Goal: Check status

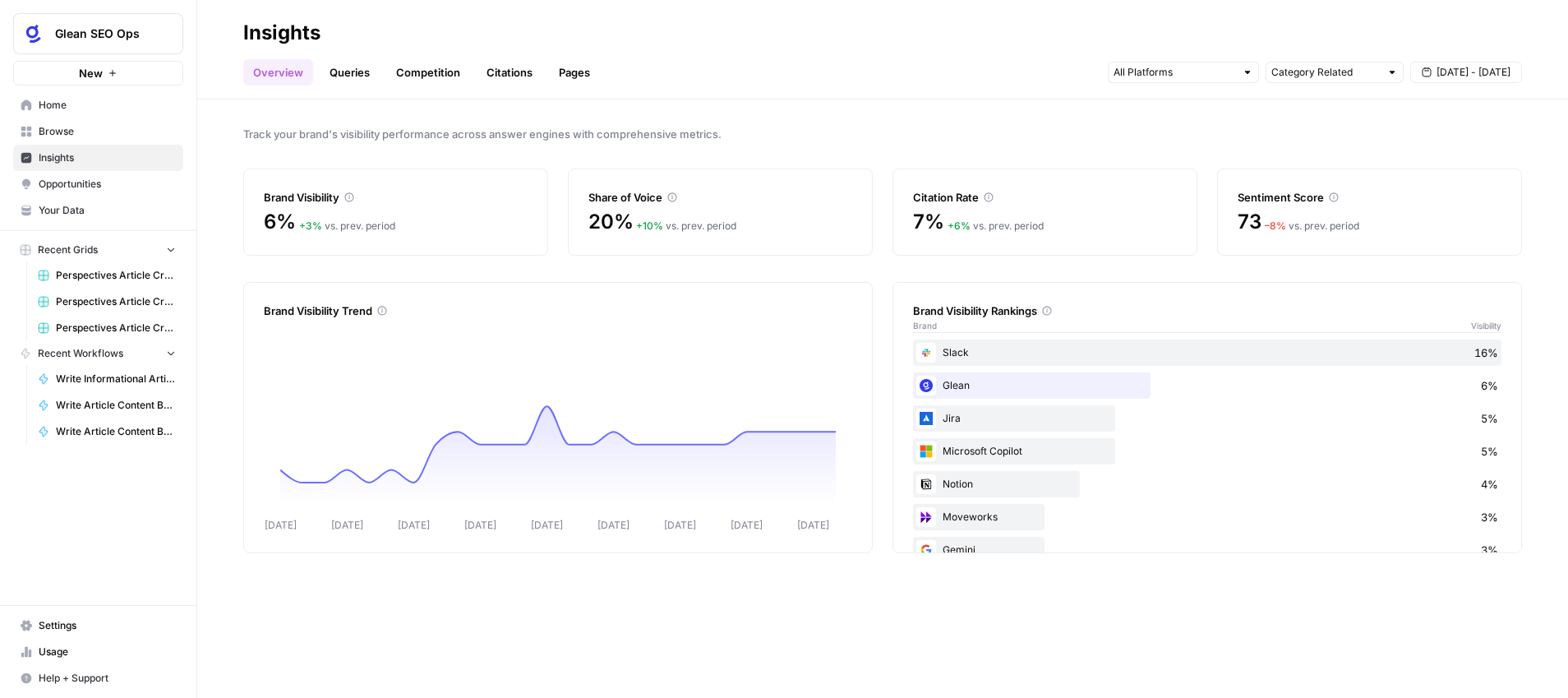
click at [520, 71] on link "Citations" at bounding box center [510, 72] width 65 height 26
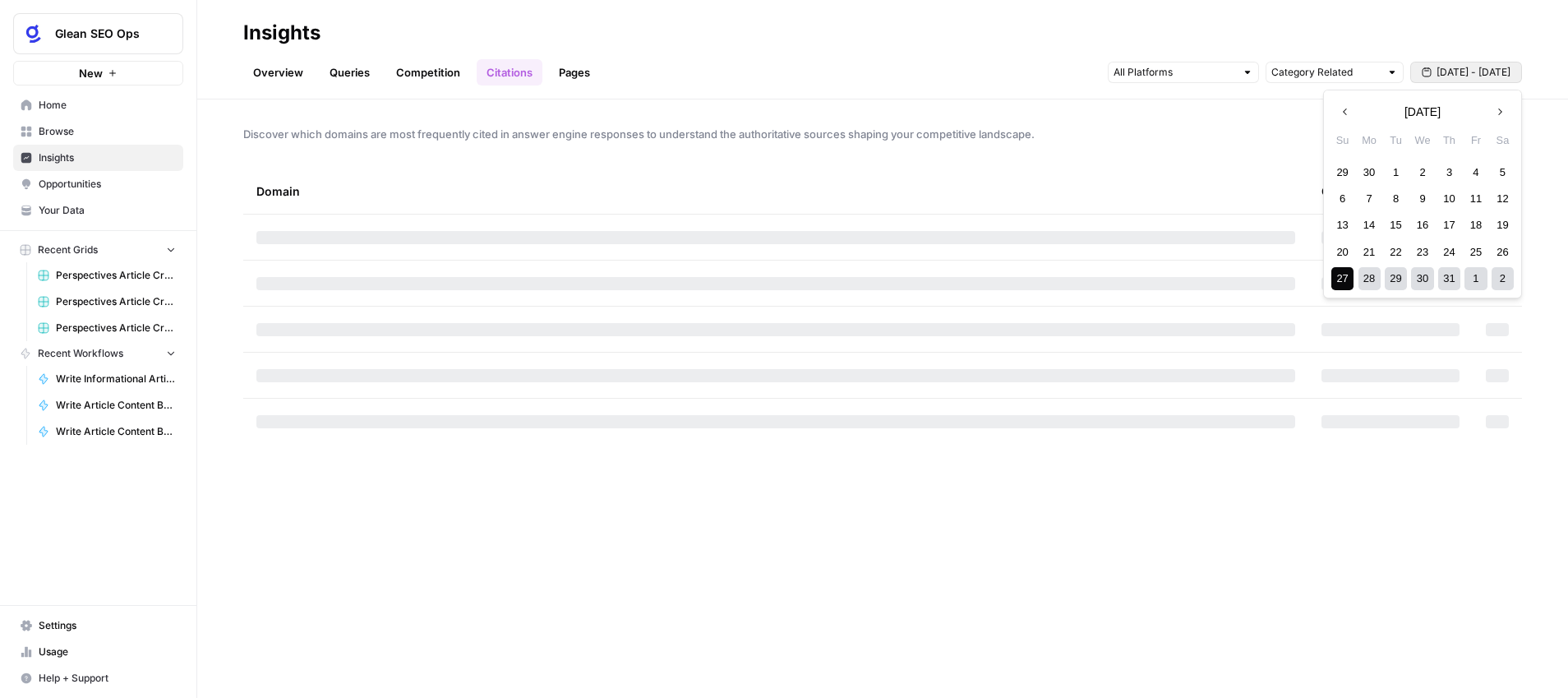
click at [1473, 73] on span "[DATE] - [DATE]" at bounding box center [1473, 72] width 74 height 15
click at [1501, 114] on icon "button" at bounding box center [1500, 111] width 11 height 11
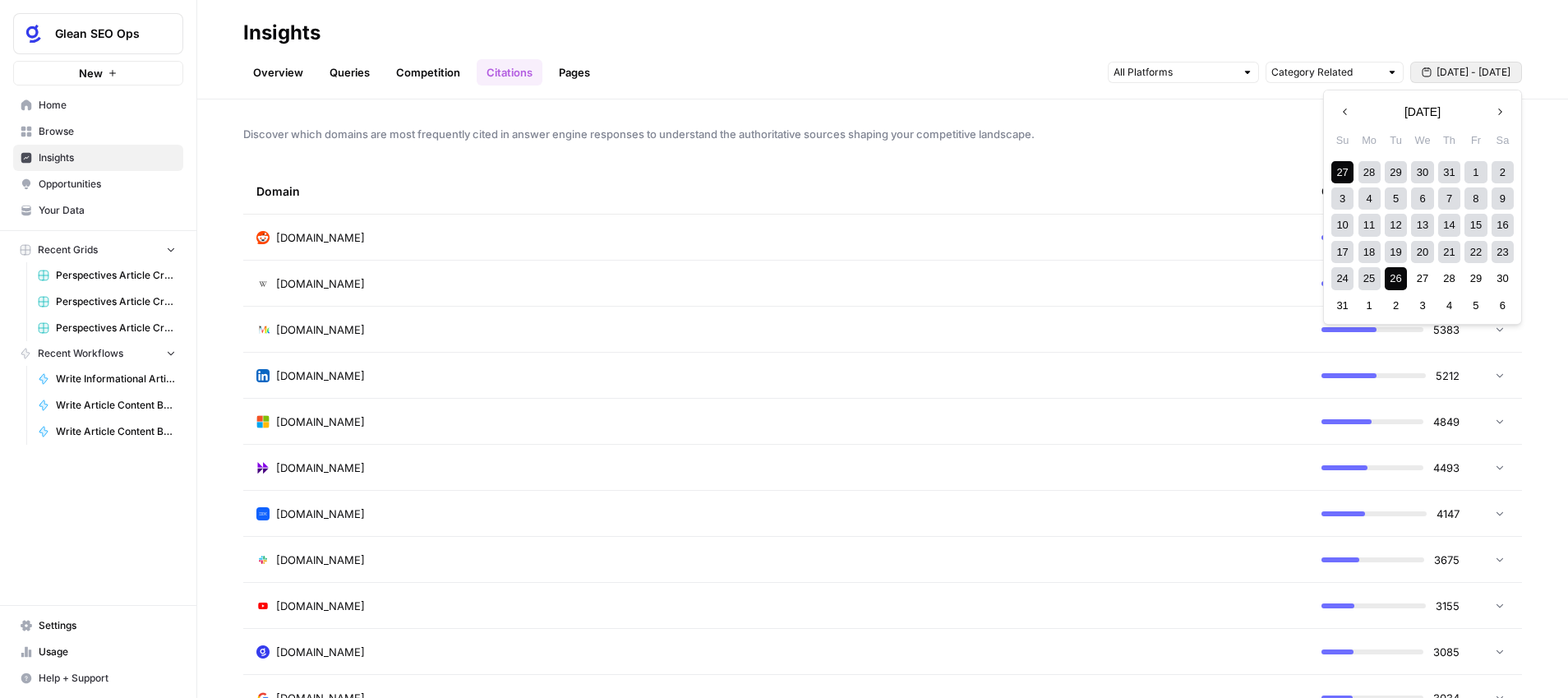
click at [1501, 114] on icon "button" at bounding box center [1500, 111] width 11 height 11
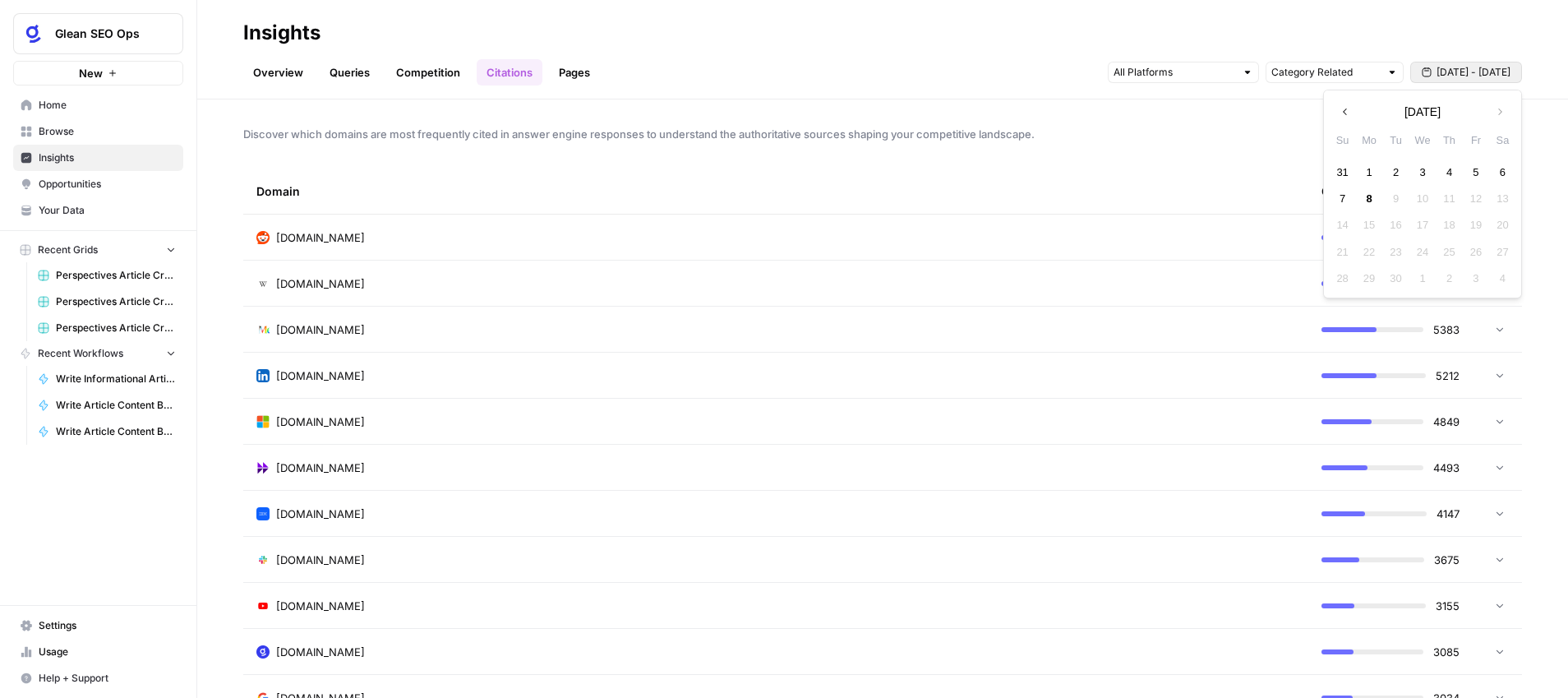
click at [1345, 112] on icon "button" at bounding box center [1345, 111] width 11 height 11
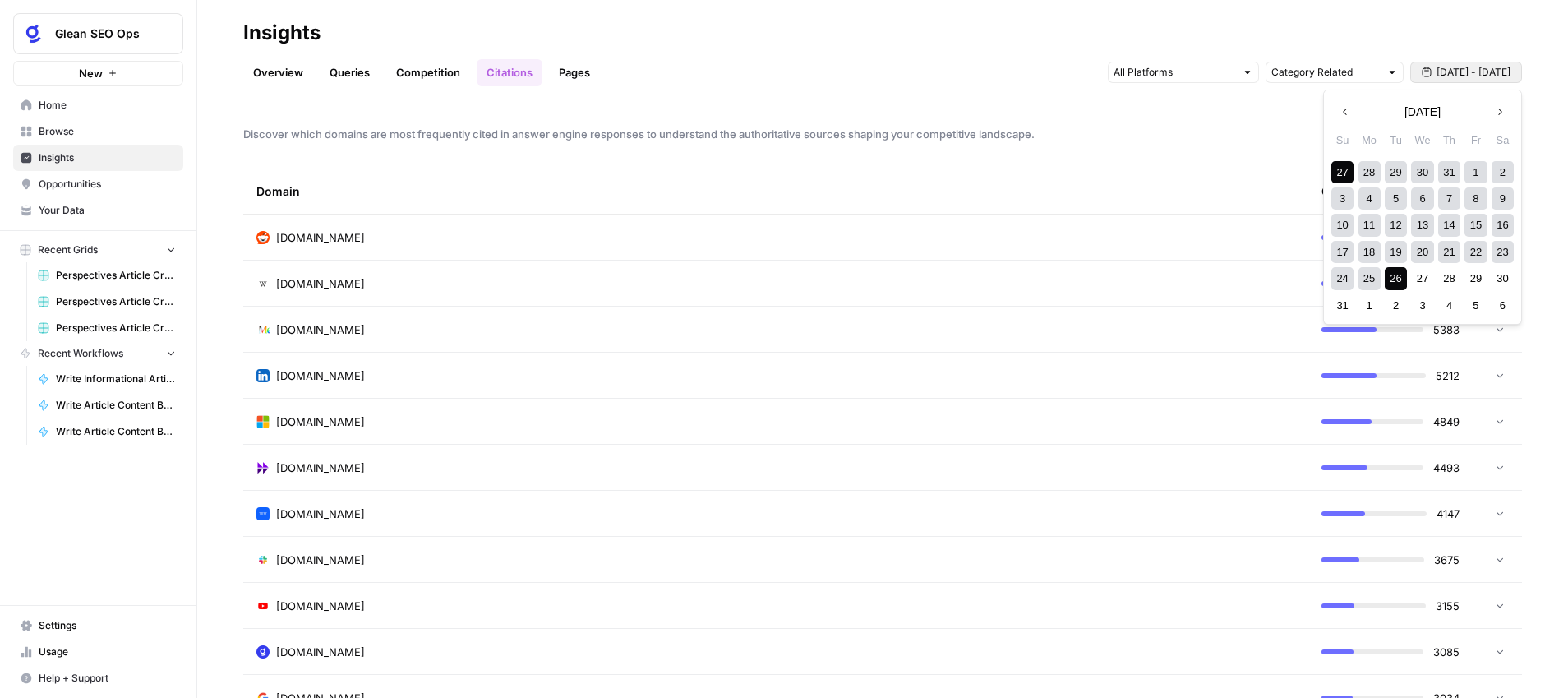
click at [1473, 170] on div "1" at bounding box center [1475, 172] width 22 height 22
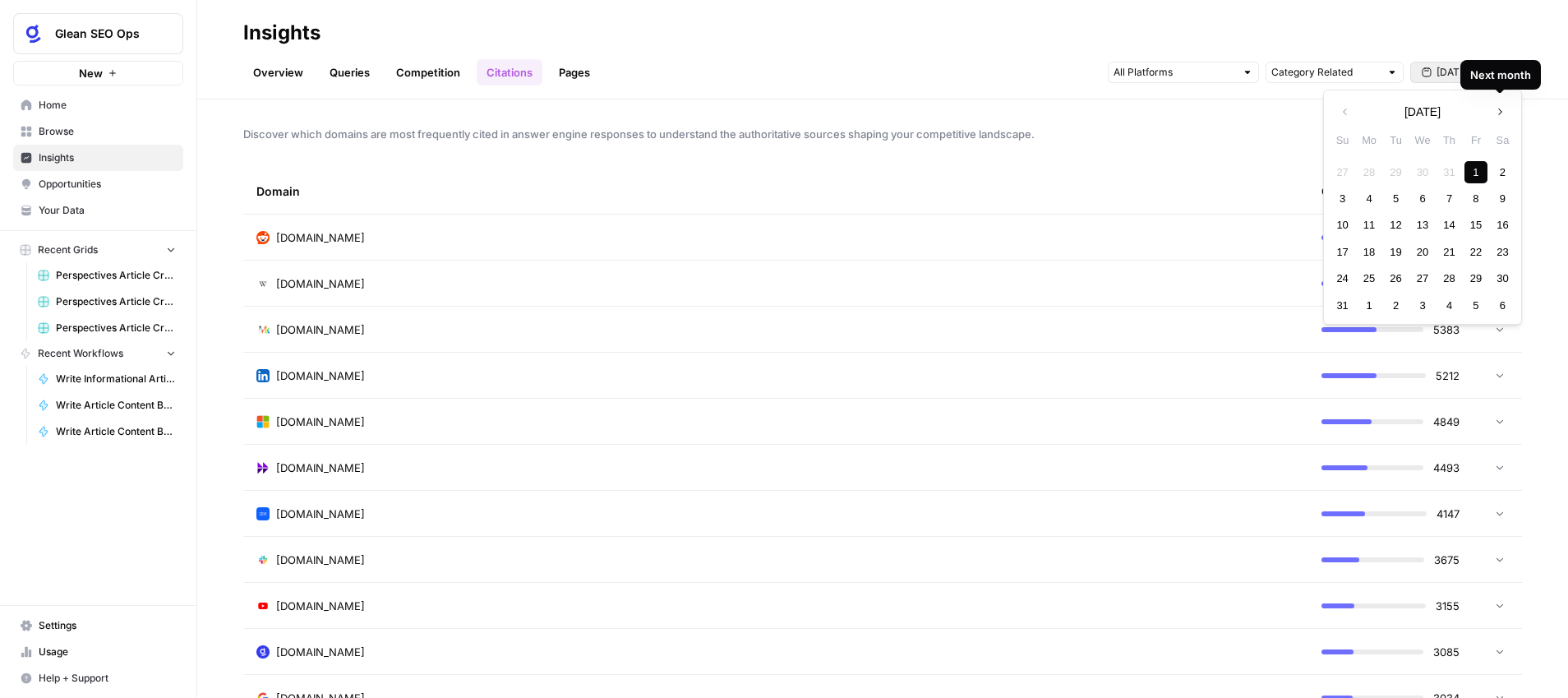
click at [1496, 106] on icon "button" at bounding box center [1500, 111] width 11 height 11
click at [1347, 201] on div "7" at bounding box center [1343, 198] width 22 height 22
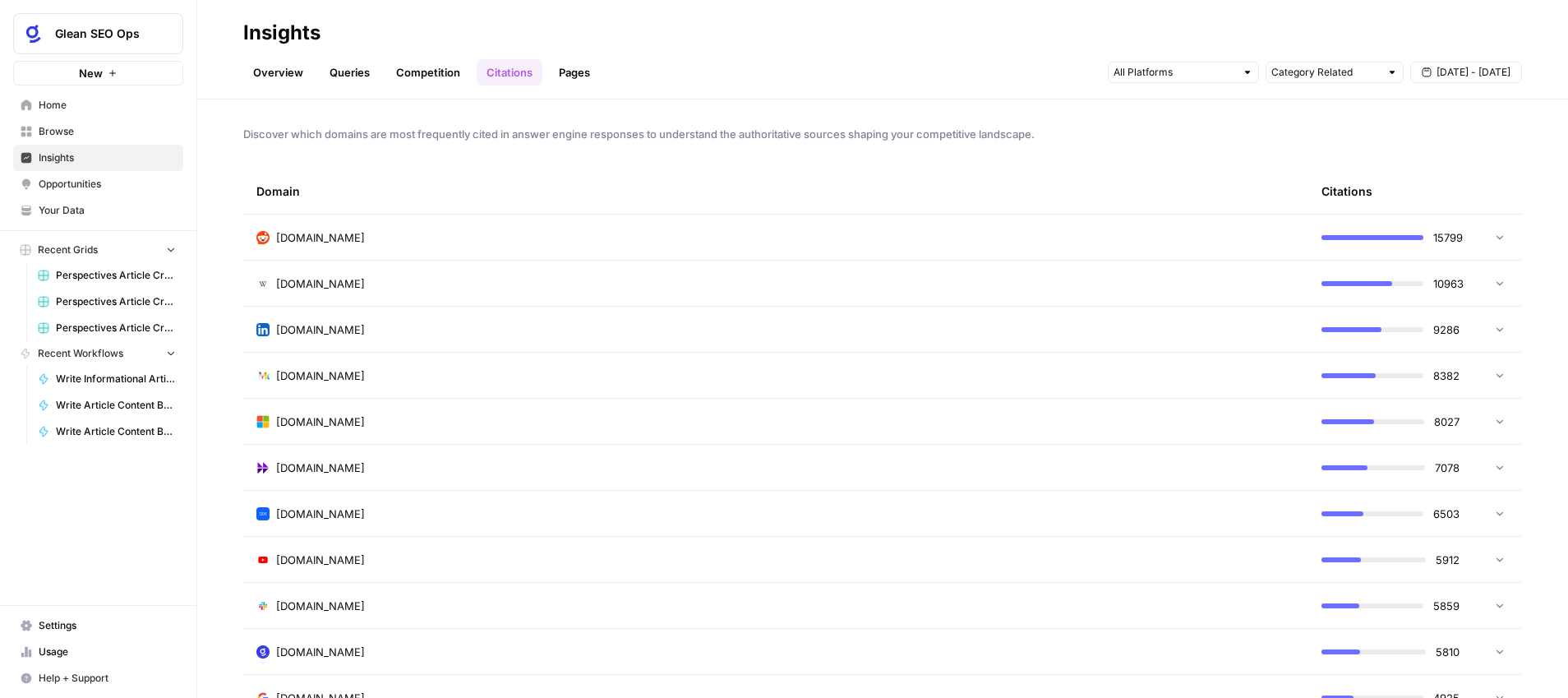
click at [294, 77] on link "Overview" at bounding box center [278, 72] width 70 height 26
